Goal: Ask a question

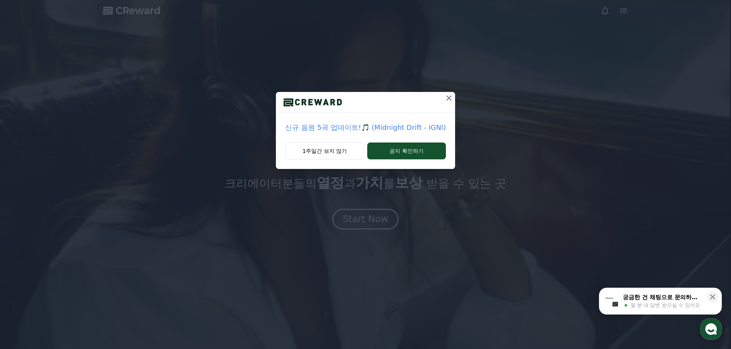
click at [446, 97] on icon at bounding box center [448, 97] width 5 height 5
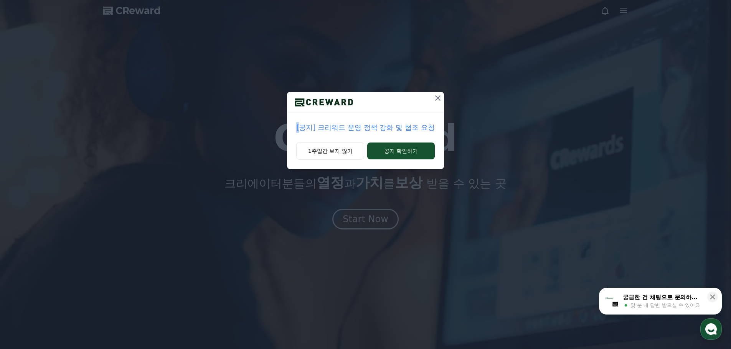
click at [446, 97] on div "[공지] 크리워드 운영 정책 강화 및 협조 요청 1주일간 보지 않기 공지 확인하기" at bounding box center [365, 90] width 731 height 181
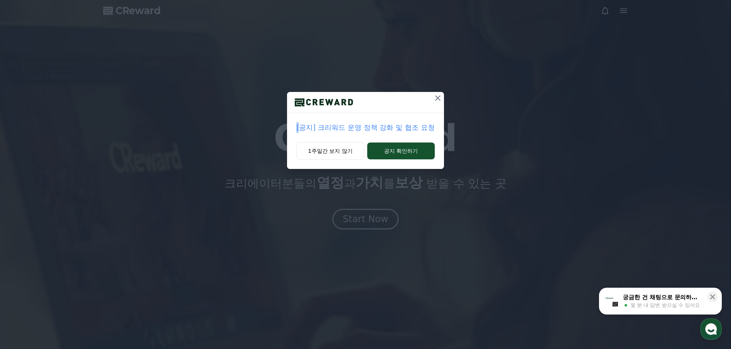
click at [435, 95] on icon at bounding box center [437, 98] width 9 height 9
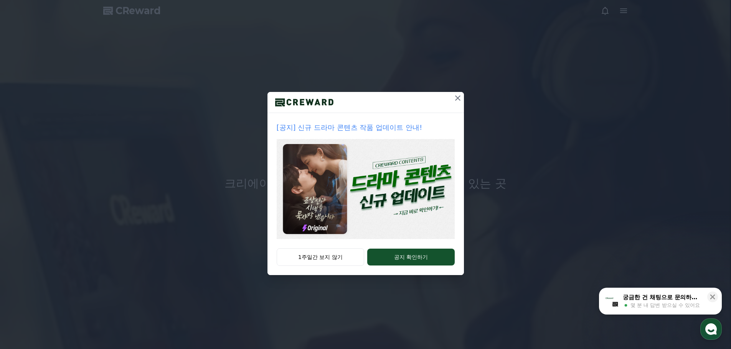
click at [454, 96] on icon at bounding box center [457, 98] width 9 height 9
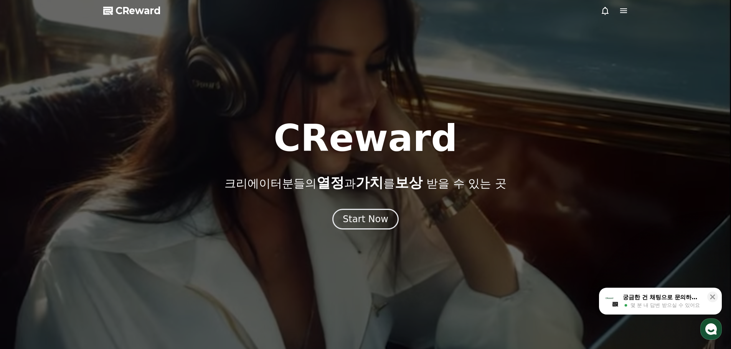
click at [713, 334] on icon "button" at bounding box center [711, 330] width 14 height 14
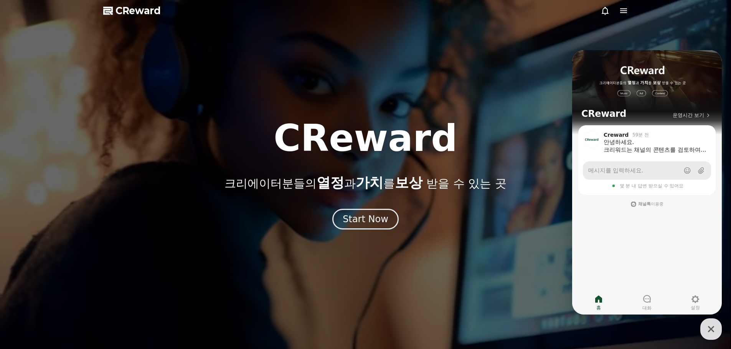
click at [647, 169] on link "메시지를 입력하세요." at bounding box center [647, 170] width 128 height 18
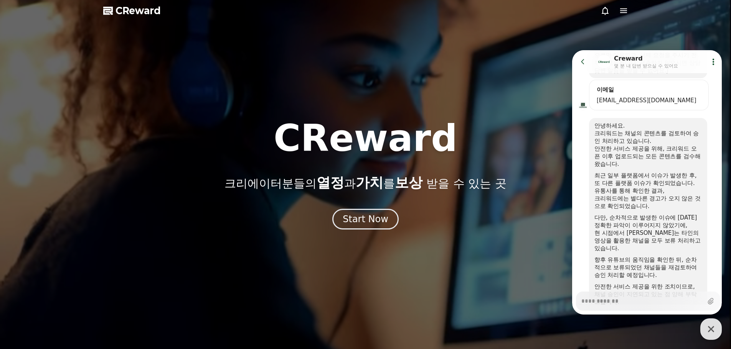
scroll to position [259, 0]
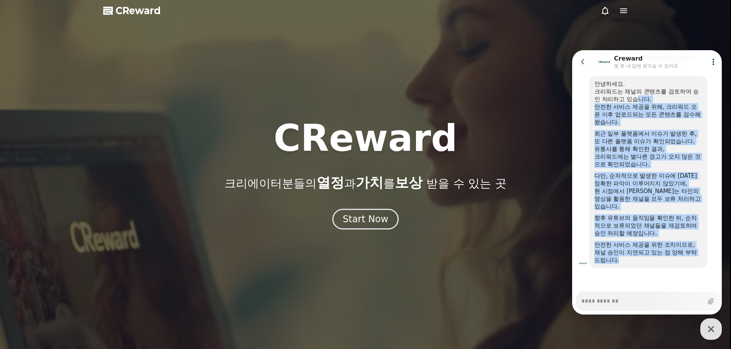
drag, startPoint x: 639, startPoint y: 99, endPoint x: 668, endPoint y: 266, distance: 169.4
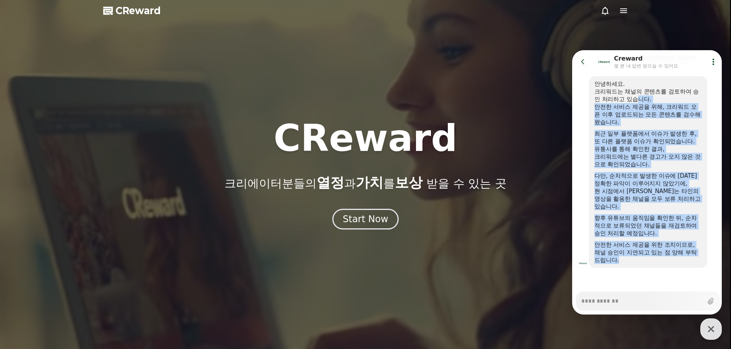
click at [668, 266] on div "안녕하세요. 크리워드는 채널의 콘텐츠를 검토하여 승인 처리하고 있습니다. 안전한 서비스 제공을 위해, 크리워드 오픈 이후 업로드되는 모든 콘텐…" at bounding box center [648, 172] width 118 height 192
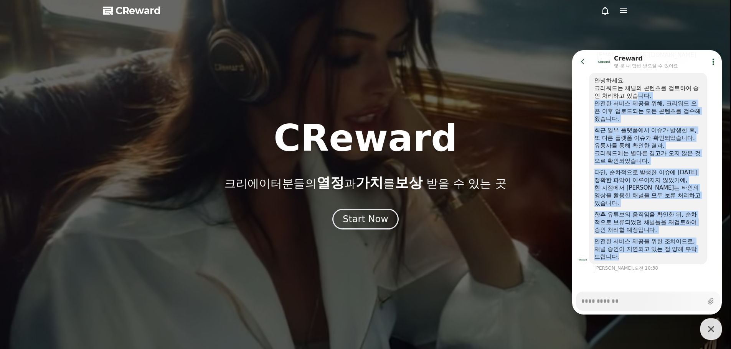
click at [656, 229] on div "향후 유튜브의 움직임을 확인한 뒤, 순차적으로 보류되었던 채널들을 재검토하여 승인 처리할 예정입니다." at bounding box center [647, 222] width 107 height 23
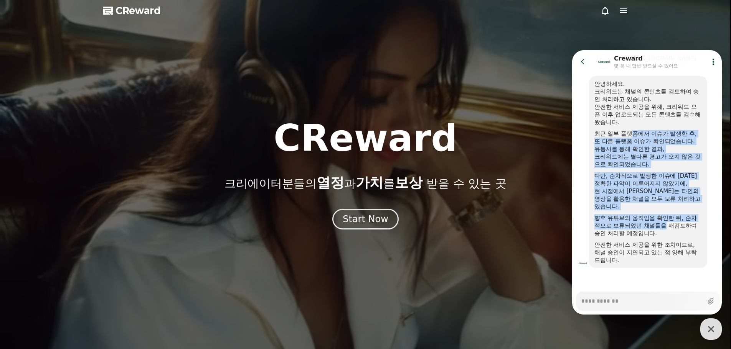
drag, startPoint x: 647, startPoint y: 172, endPoint x: 667, endPoint y: 229, distance: 59.9
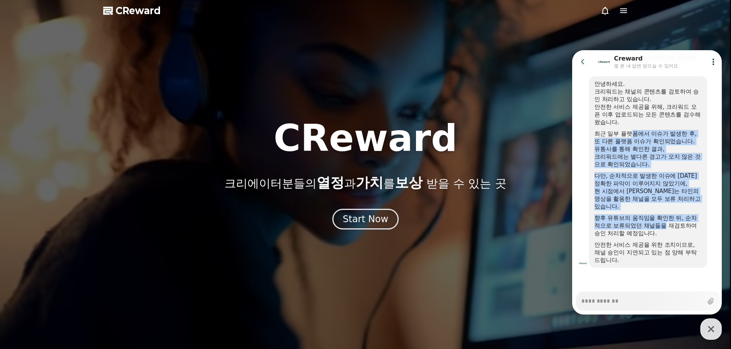
click at [667, 229] on div "안녕하세요. 크리워드는 채널의 콘텐츠를 검토하여 승인 처리하고 있습니다. 안전한 서비스 제공을 위해, 크리워드 오픈 이후 업로드되는 모든 콘텐…" at bounding box center [647, 172] width 107 height 184
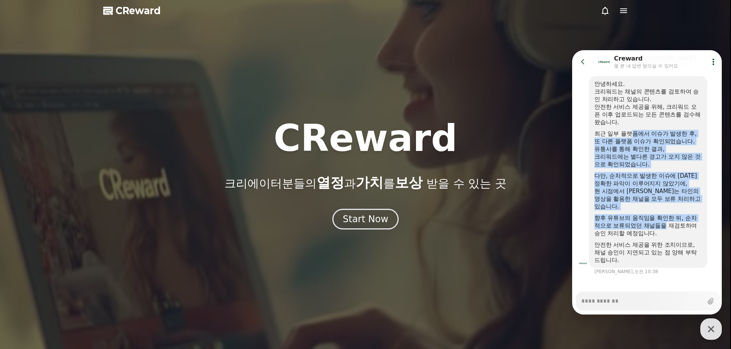
click at [647, 204] on div "현 시점에서 [PERSON_NAME]는 타인의 영상을 활용한 채널을 모두 보류 처리하고 있습니다." at bounding box center [647, 199] width 107 height 23
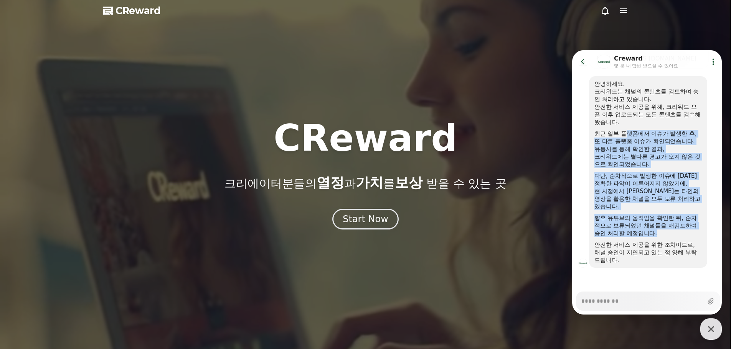
drag, startPoint x: 627, startPoint y: 138, endPoint x: 658, endPoint y: 236, distance: 102.4
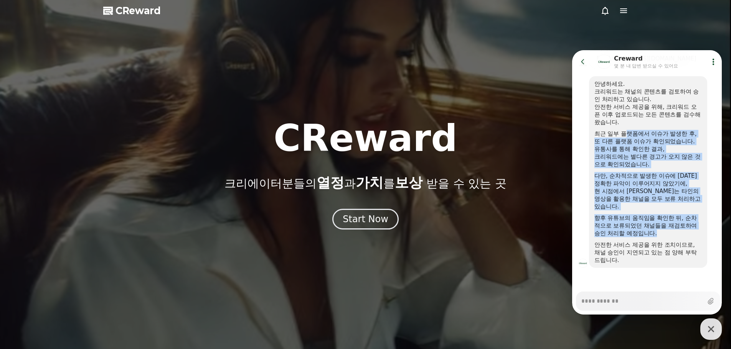
click at [658, 236] on div "안녕하세요. 크리워드는 채널의 콘텐츠를 검토하여 승인 처리하고 있습니다. 안전한 서비스 제공을 위해, 크리워드 오픈 이후 업로드되는 모든 콘텐…" at bounding box center [647, 172] width 107 height 184
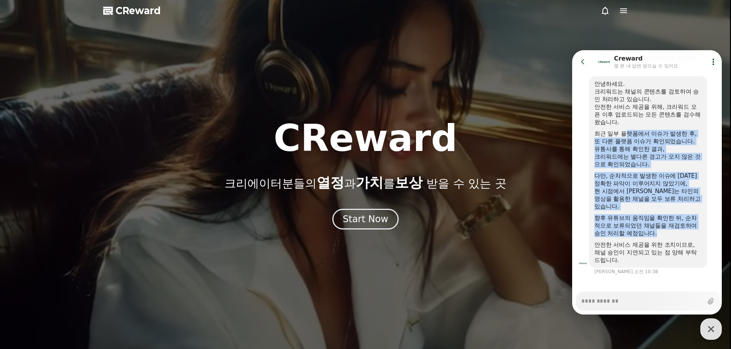
click at [646, 220] on div "향후 유튜브의 움직임을 확인한 뒤, 순차적으로 보류되었던 채널들을 재검토하여 승인 처리할 예정입니다." at bounding box center [647, 225] width 107 height 23
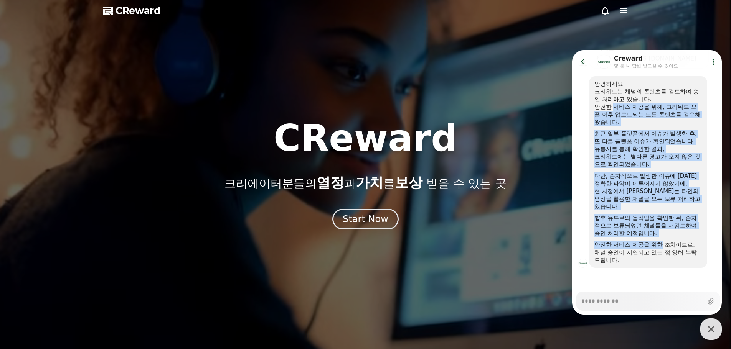
drag, startPoint x: 612, startPoint y: 105, endPoint x: 662, endPoint y: 248, distance: 151.1
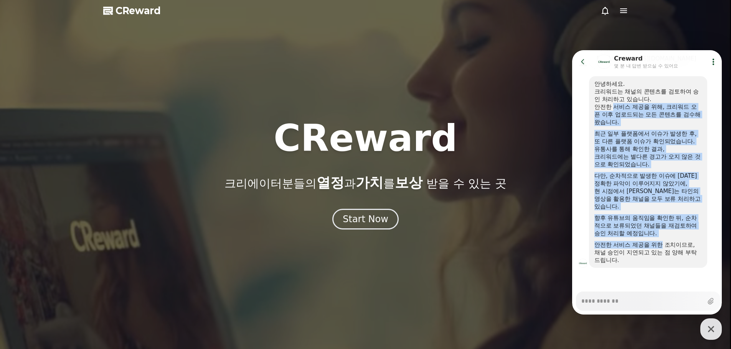
click at [662, 247] on div "안녕하세요. 크리워드는 채널의 콘텐츠를 검토하여 승인 처리하고 있습니다. 안전한 서비스 제공을 위해, 크리워드 오픈 이후 업로드되는 모든 콘텐…" at bounding box center [647, 172] width 107 height 184
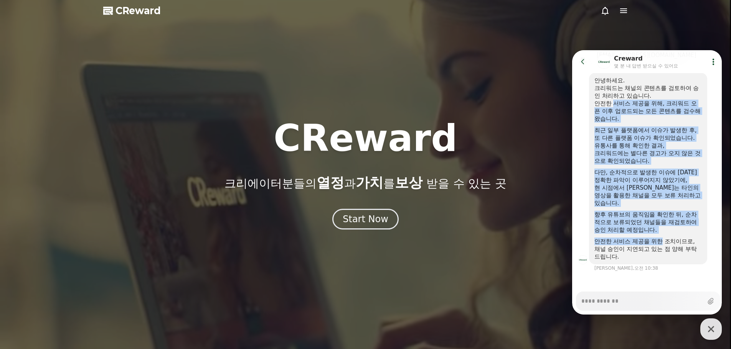
click at [655, 235] on div at bounding box center [647, 236] width 107 height 4
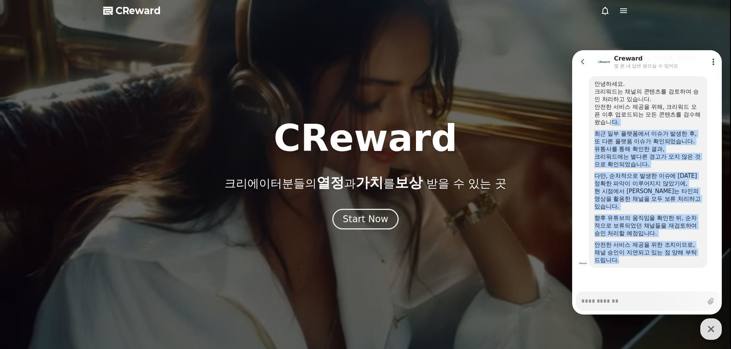
drag, startPoint x: 624, startPoint y: 153, endPoint x: 655, endPoint y: 263, distance: 114.3
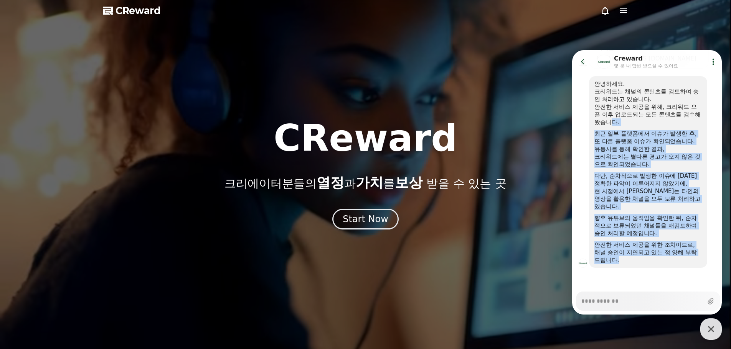
click at [655, 263] on div "안녕하세요. 크리워드는 채널의 콘텐츠를 검토하여 승인 처리하고 있습니다. 안전한 서비스 제공을 위해, 크리워드 오픈 이후 업로드되는 모든 콘텐…" at bounding box center [647, 172] width 107 height 184
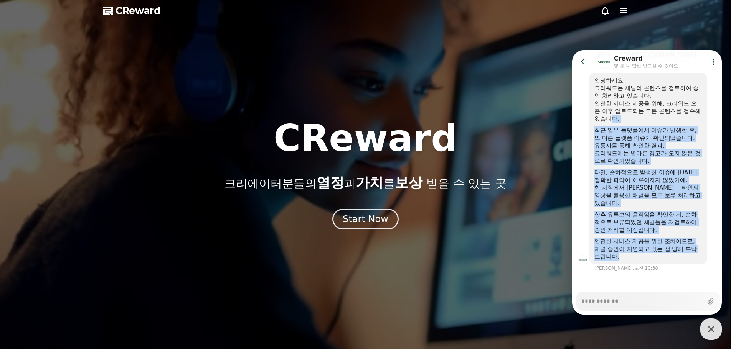
click at [655, 260] on div "안녕하세요. 크리워드는 채널의 콘텐츠를 검토하여 승인 처리하고 있습니다. 안전한 서비스 제공을 위해, 크리워드 오픈 이후 업로드되는 모든 콘텐…" at bounding box center [648, 169] width 118 height 192
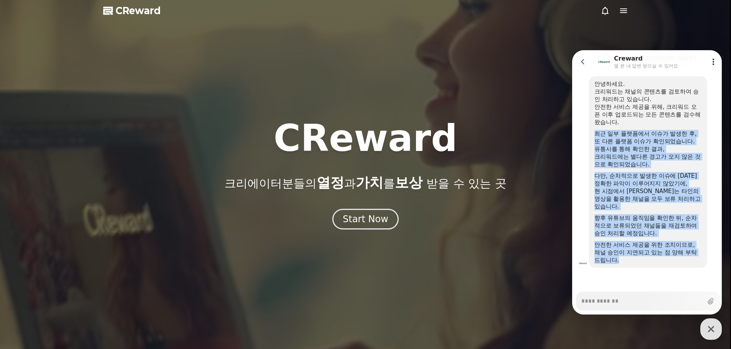
drag, startPoint x: 664, startPoint y: 260, endPoint x: 594, endPoint y: 133, distance: 144.5
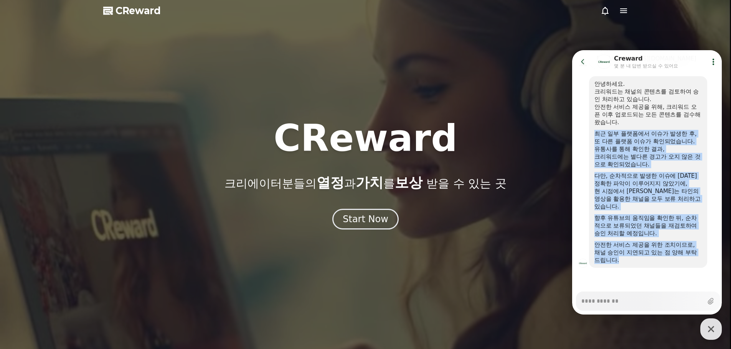
click at [594, 133] on div "안녕하세요. 크리워드는 채널의 콘텐츠를 검토하여 승인 처리하고 있습니다. 안전한 서비스 제공을 위해, 크리워드 오픈 이후 업로드되는 모든 콘텐…" at bounding box center [647, 172] width 107 height 184
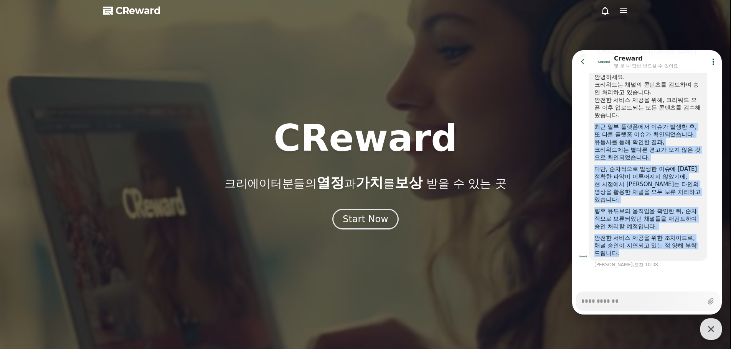
click at [619, 167] on div "다만, 순차적으로 발생한 이슈에 [DATE] 정확한 파악이 이루어지지 않았기에," at bounding box center [647, 172] width 107 height 15
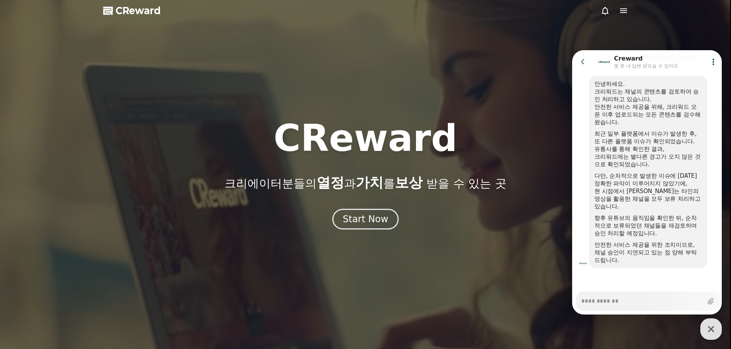
type textarea "*"
